Goal: Information Seeking & Learning: Learn about a topic

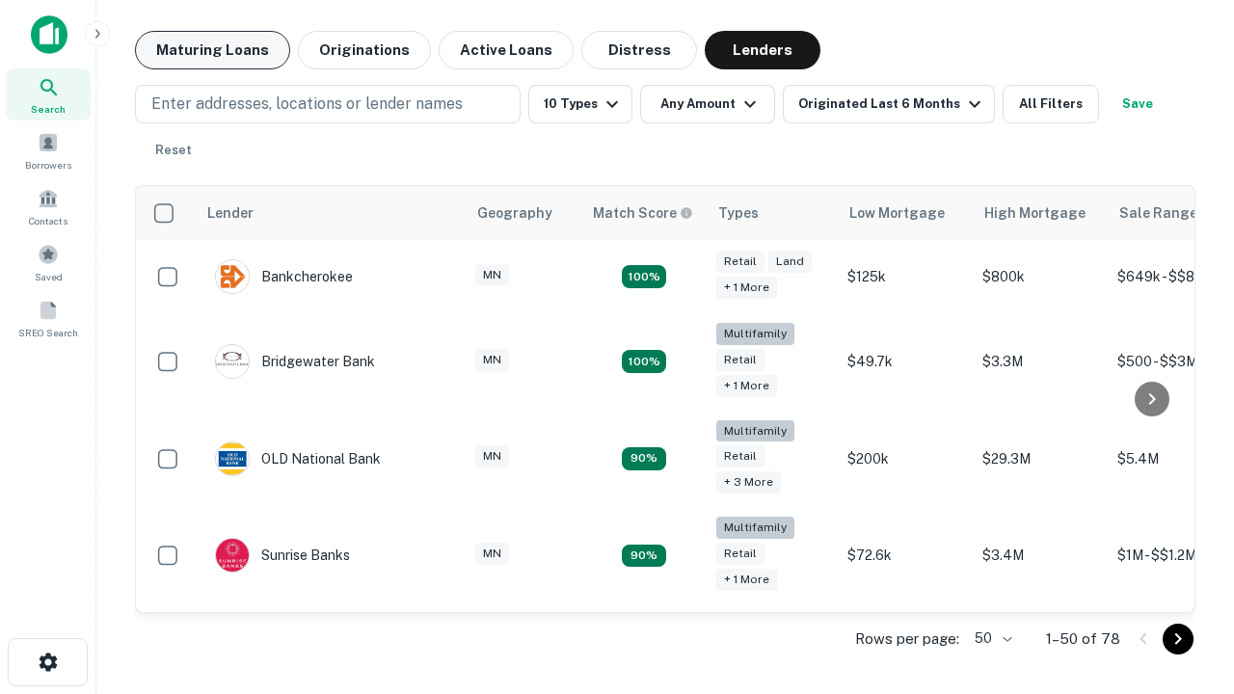
click at [212, 50] on button "Maturing Loans" at bounding box center [212, 50] width 155 height 39
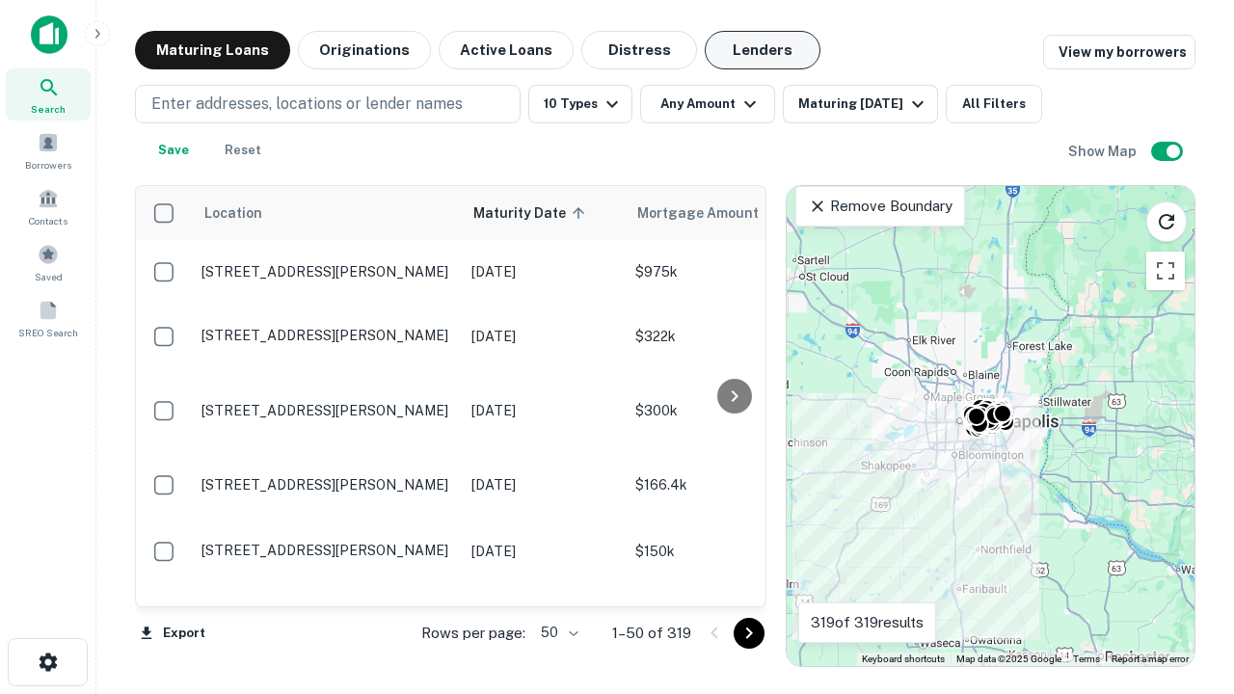
click at [763, 50] on button "Lenders" at bounding box center [763, 50] width 116 height 39
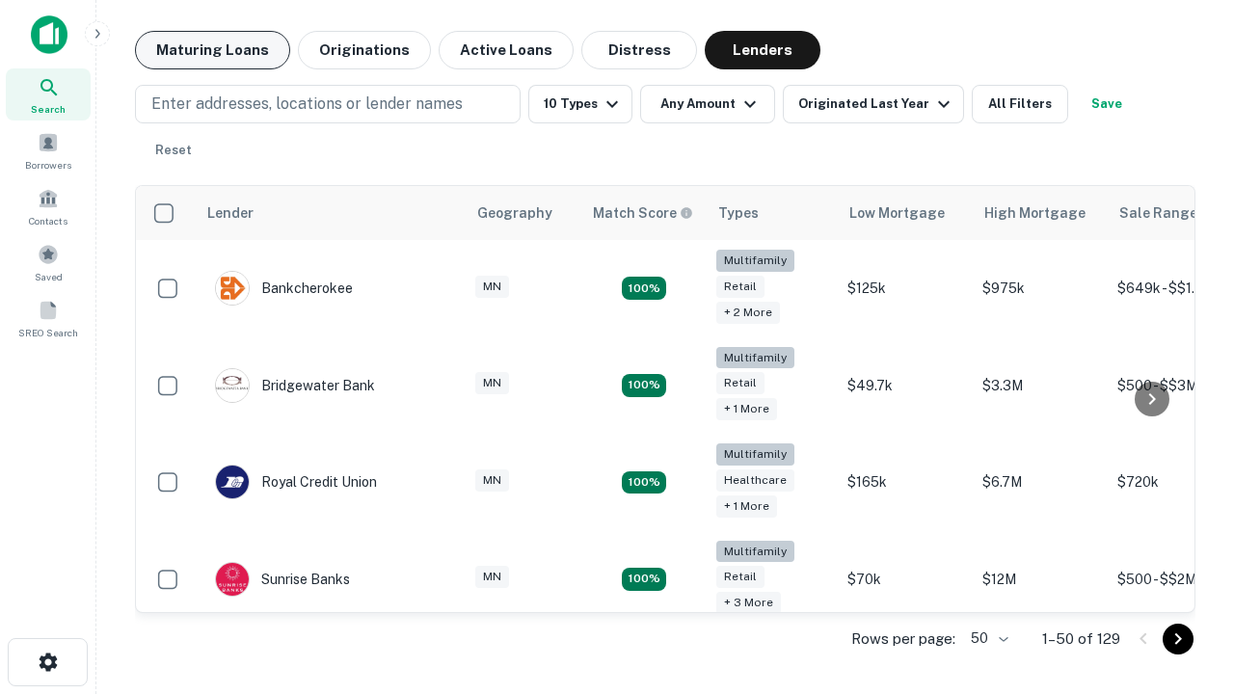
click at [212, 50] on button "Maturing Loans" at bounding box center [212, 50] width 155 height 39
